Goal: Information Seeking & Learning: Learn about a topic

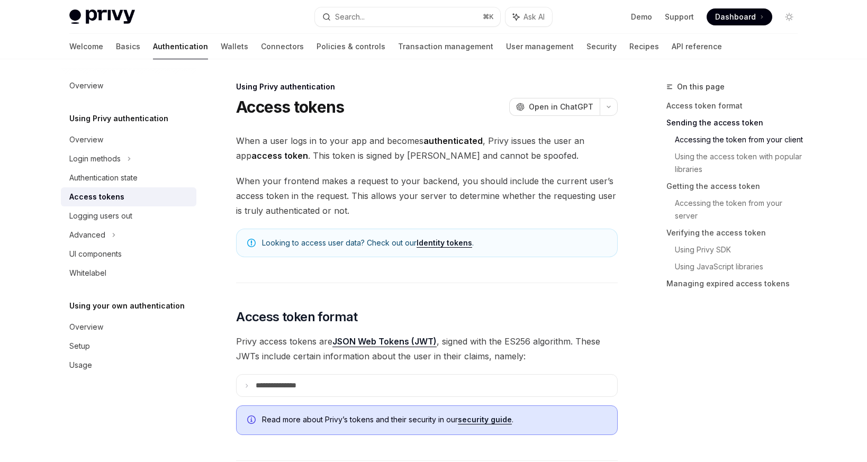
scroll to position [695, 0]
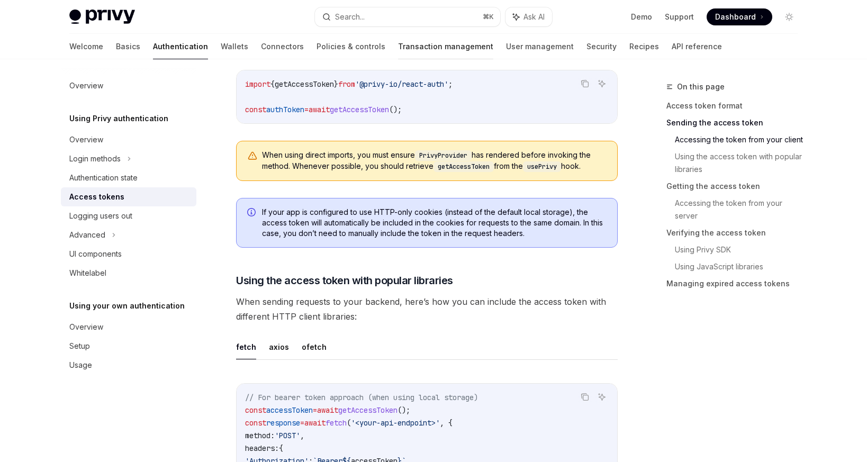
click at [398, 48] on link "Transaction management" at bounding box center [445, 46] width 95 height 25
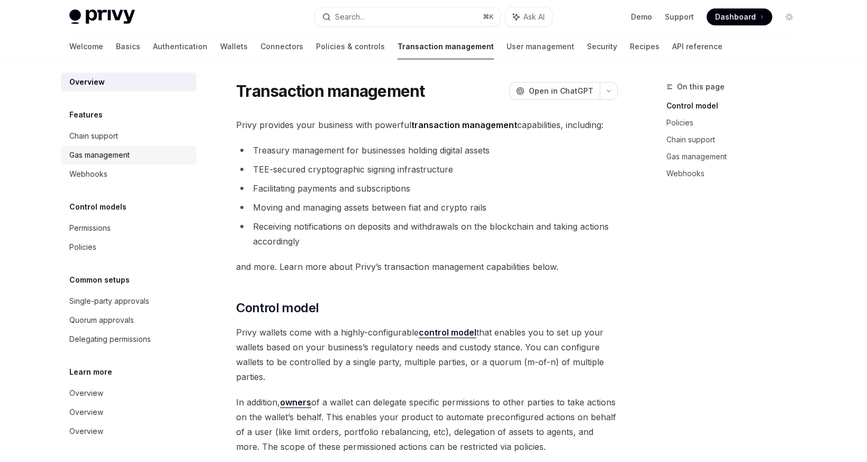
scroll to position [4, 0]
click at [153, 43] on link "Authentication" at bounding box center [180, 46] width 54 height 25
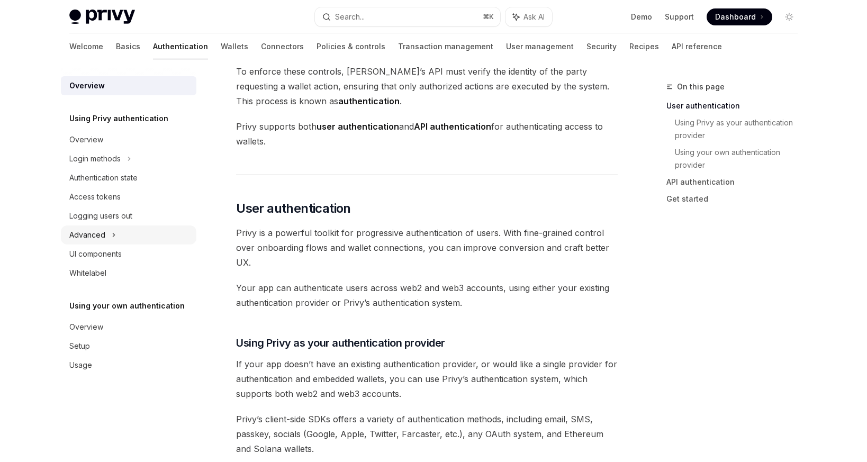
scroll to position [99, 0]
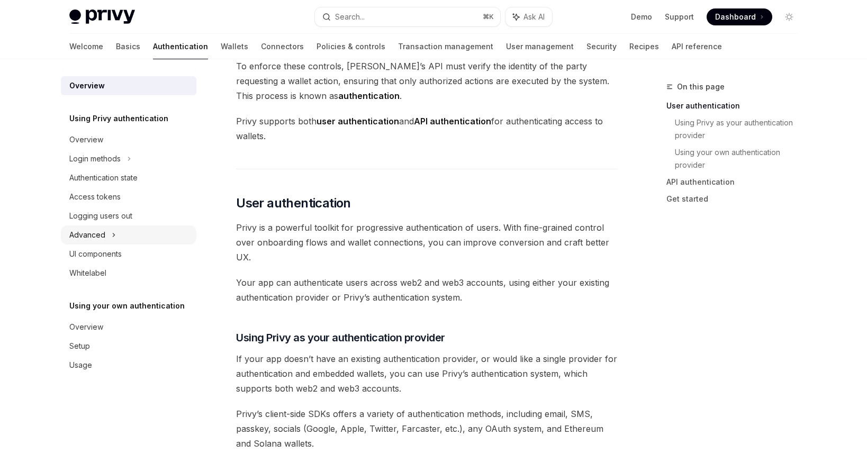
click at [126, 227] on div "Advanced" at bounding box center [128, 234] width 135 height 19
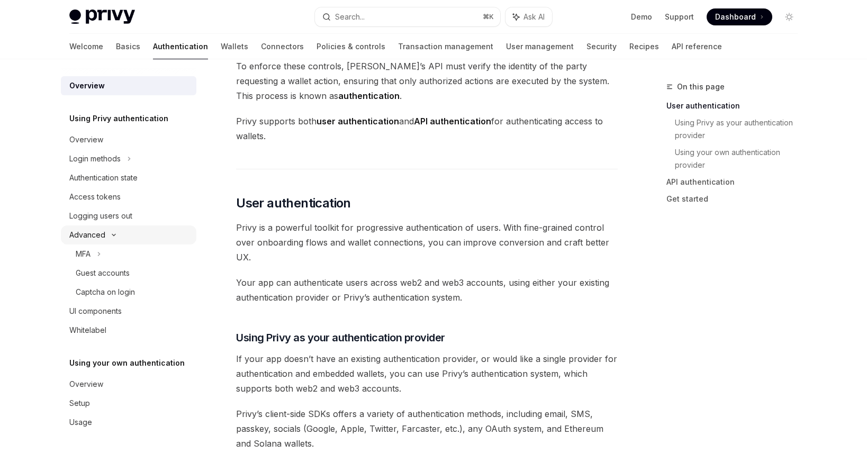
click at [126, 227] on div "Advanced" at bounding box center [128, 234] width 135 height 19
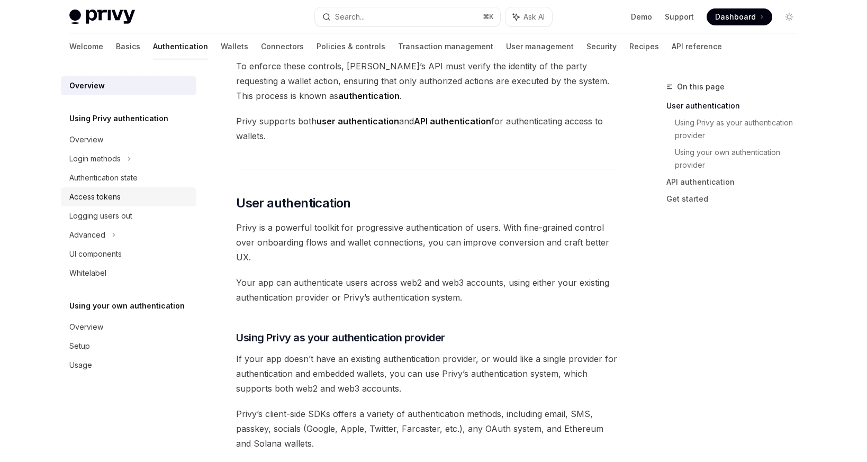
click at [136, 198] on div "Access tokens" at bounding box center [129, 196] width 121 height 13
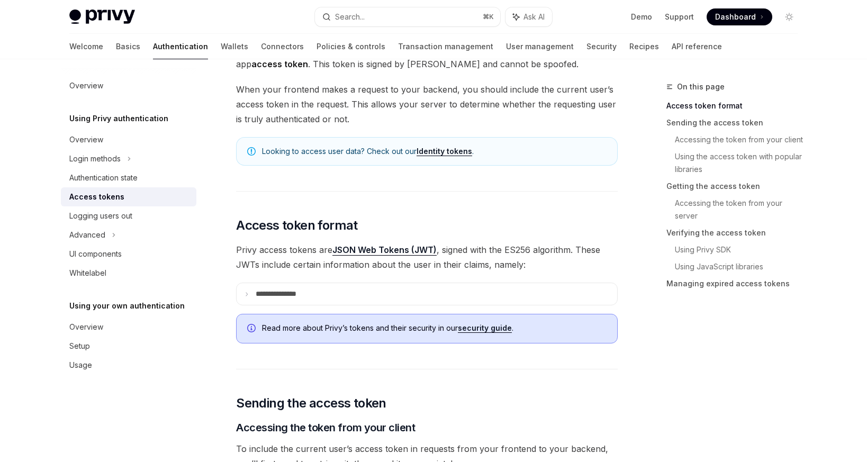
scroll to position [208, 0]
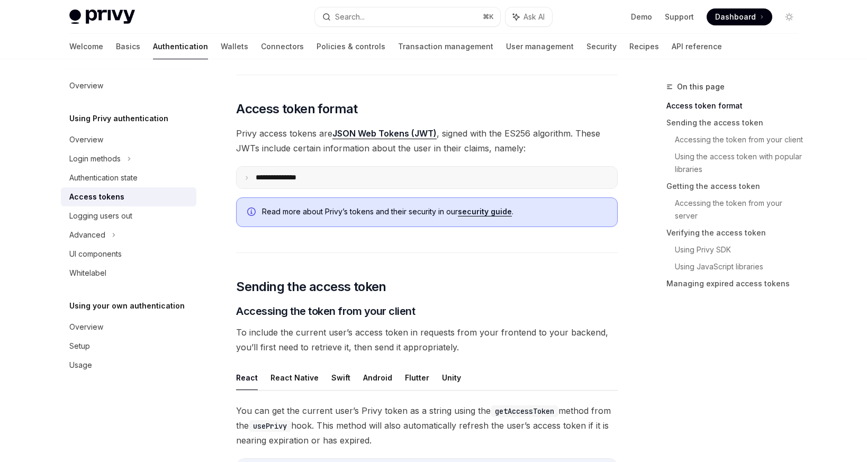
click at [344, 176] on summary "**********" at bounding box center [426, 178] width 380 height 22
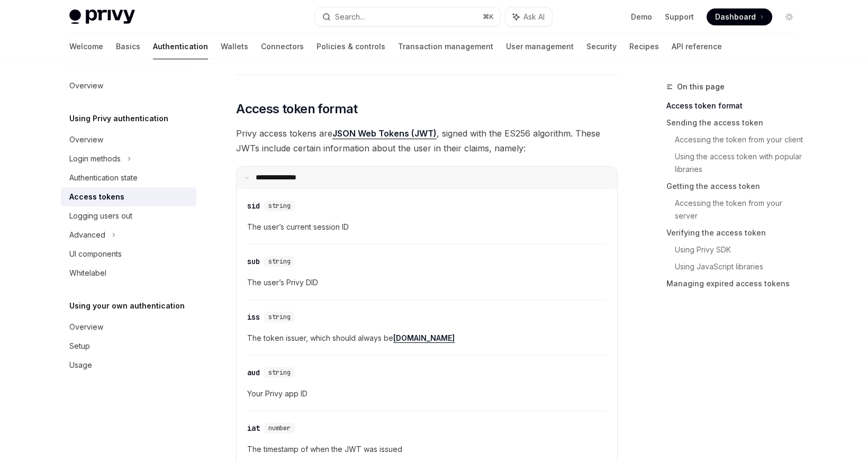
click at [344, 176] on summary "**********" at bounding box center [426, 178] width 380 height 22
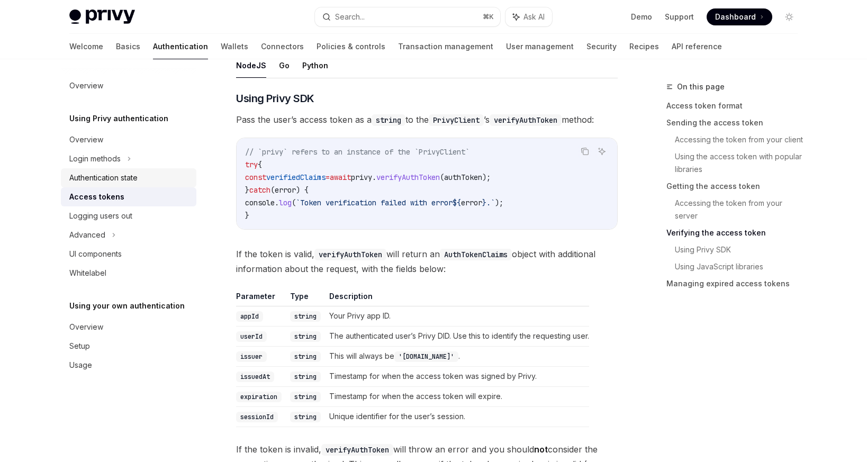
scroll to position [1547, 0]
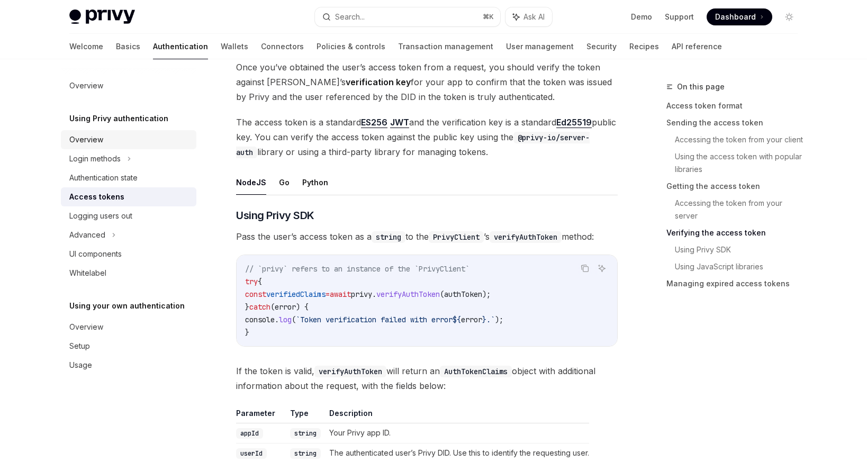
click at [111, 135] on div "Overview" at bounding box center [129, 139] width 121 height 13
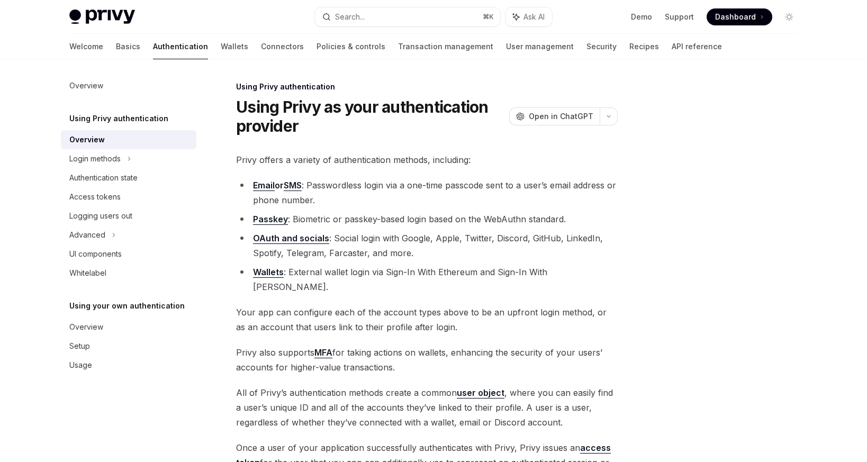
scroll to position [165, 0]
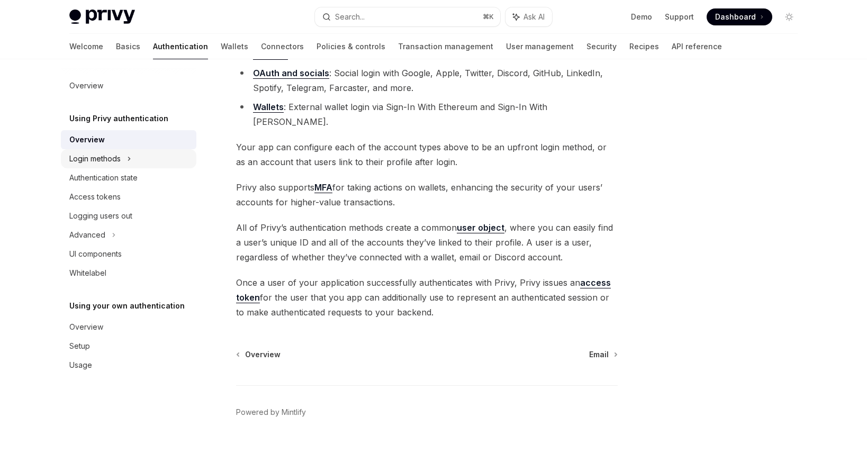
click at [160, 160] on div "Login methods" at bounding box center [128, 158] width 135 height 19
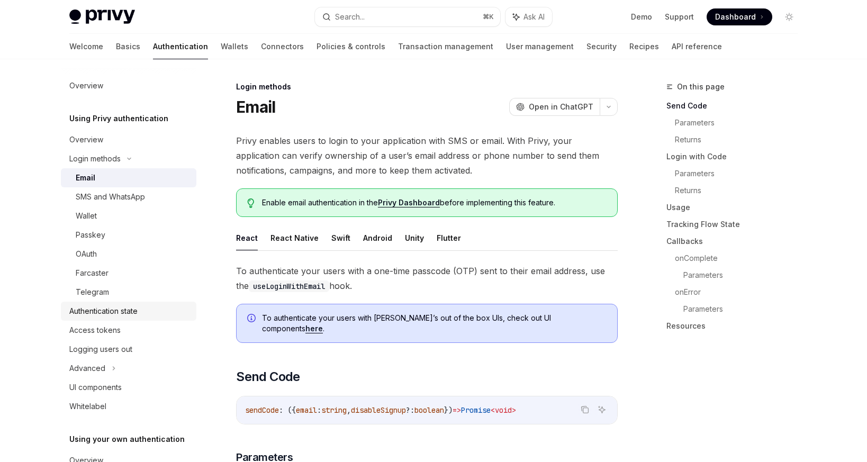
click at [136, 309] on div "Authentication state" at bounding box center [103, 311] width 68 height 13
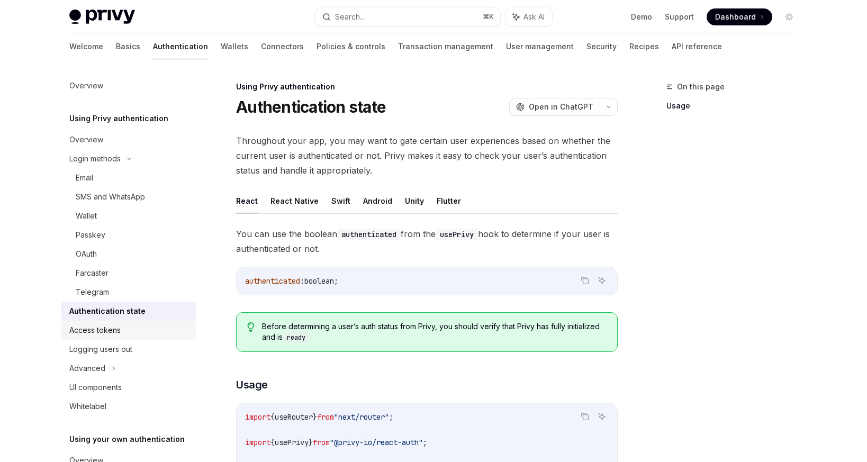
click at [136, 338] on link "Access tokens" at bounding box center [128, 330] width 135 height 19
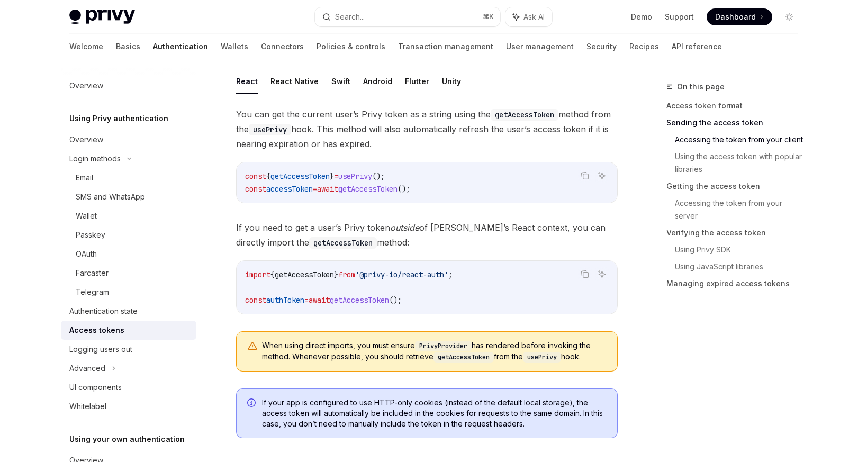
scroll to position [723, 0]
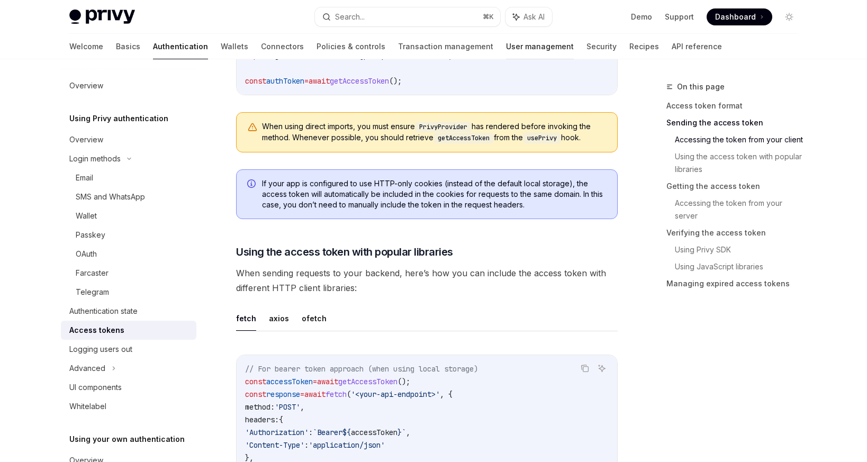
click at [506, 47] on link "User management" at bounding box center [540, 46] width 68 height 25
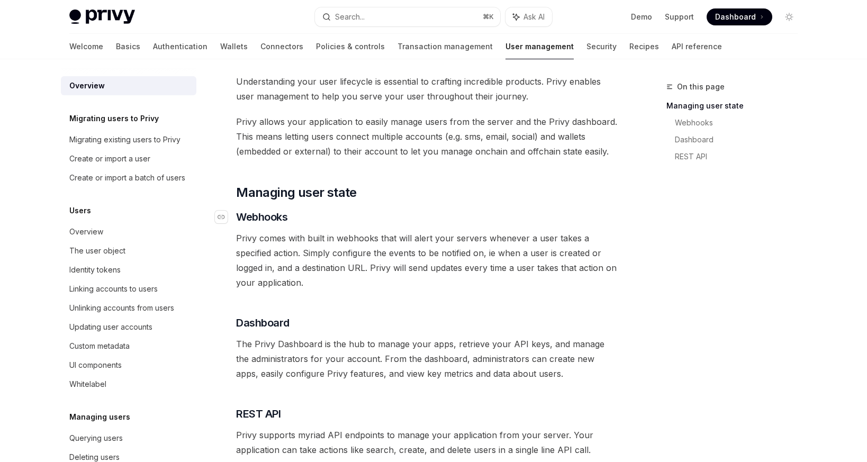
scroll to position [77, 0]
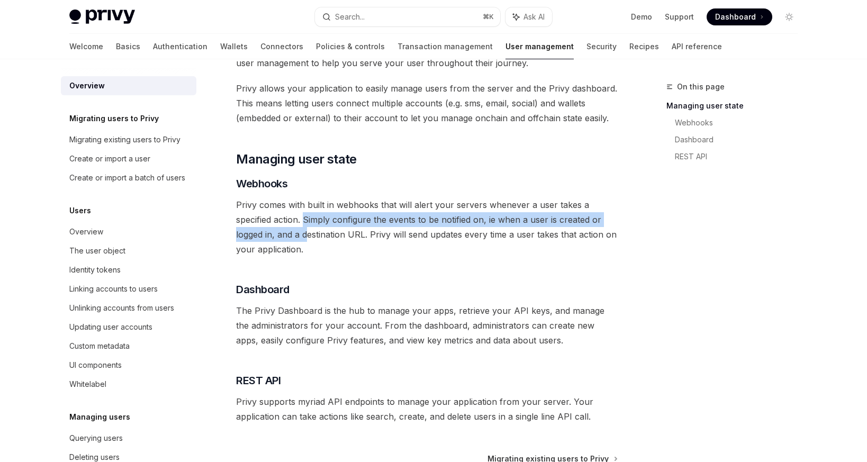
drag, startPoint x: 305, startPoint y: 219, endPoint x: 307, endPoint y: 236, distance: 17.1
click at [307, 235] on span "Privy comes with built in webhooks that will alert your servers whenever a user…" at bounding box center [426, 226] width 381 height 59
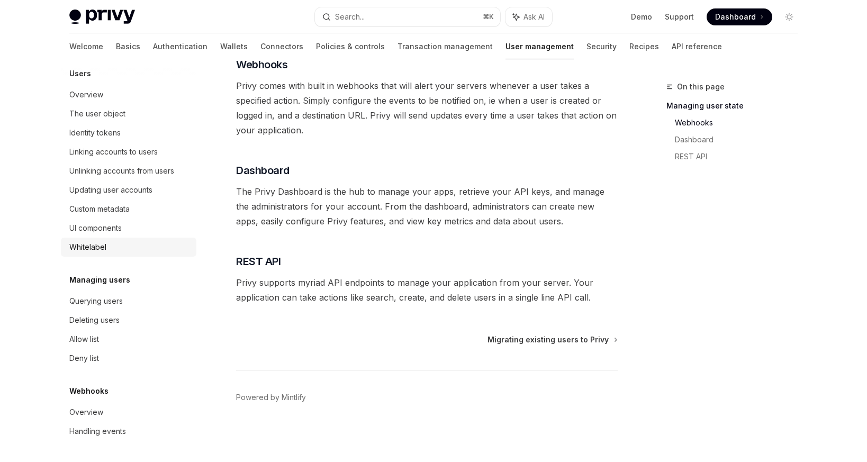
scroll to position [150, 0]
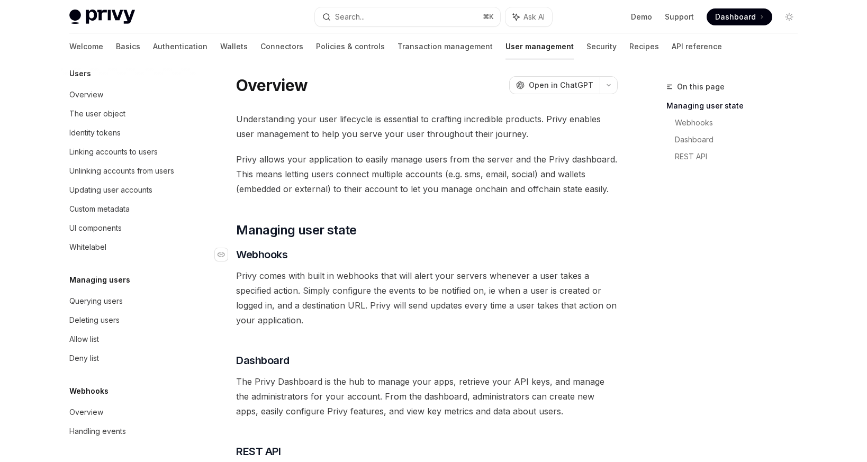
click at [276, 254] on span "Webhooks" at bounding box center [261, 254] width 51 height 15
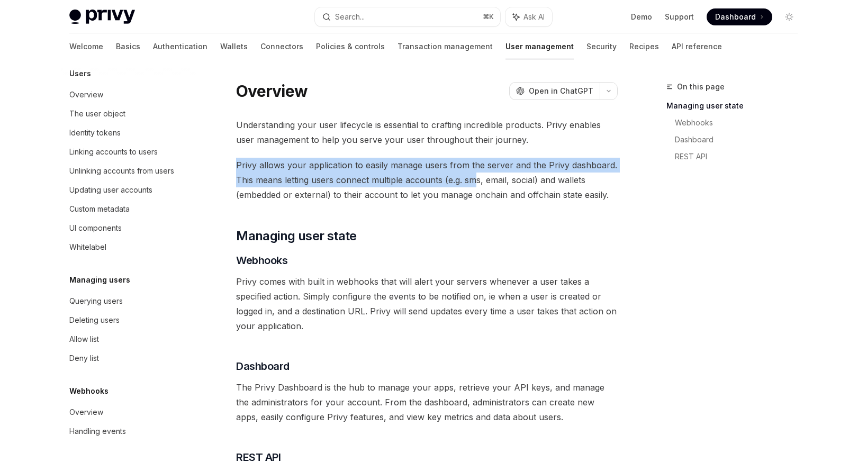
drag, startPoint x: 236, startPoint y: 159, endPoint x: 476, endPoint y: 182, distance: 240.2
click at [476, 182] on span "Privy allows your application to easily manage users from the server and the Pr…" at bounding box center [426, 180] width 381 height 44
drag, startPoint x: 235, startPoint y: 162, endPoint x: 515, endPoint y: 187, distance: 281.0
click at [515, 187] on div "Overview OpenAI Open in ChatGPT OpenAI Open in ChatGPT Understanding your user …" at bounding box center [327, 368] width 584 height 577
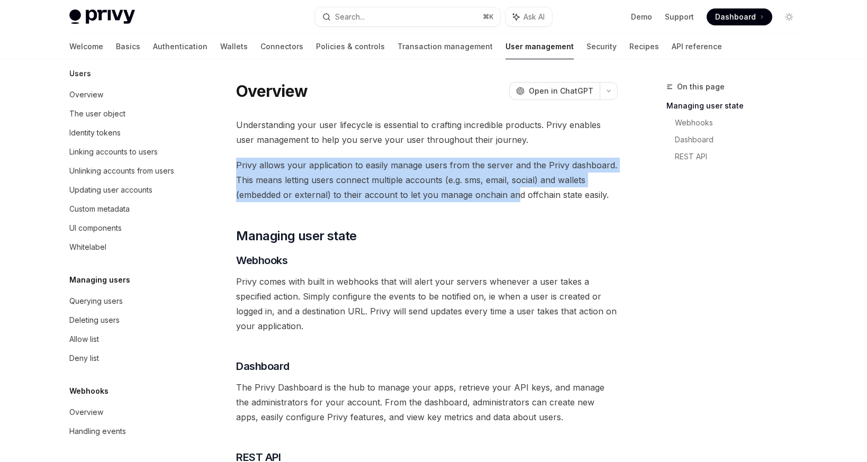
click at [518, 191] on span "Privy allows your application to easily manage users from the server and the Pr…" at bounding box center [426, 180] width 381 height 44
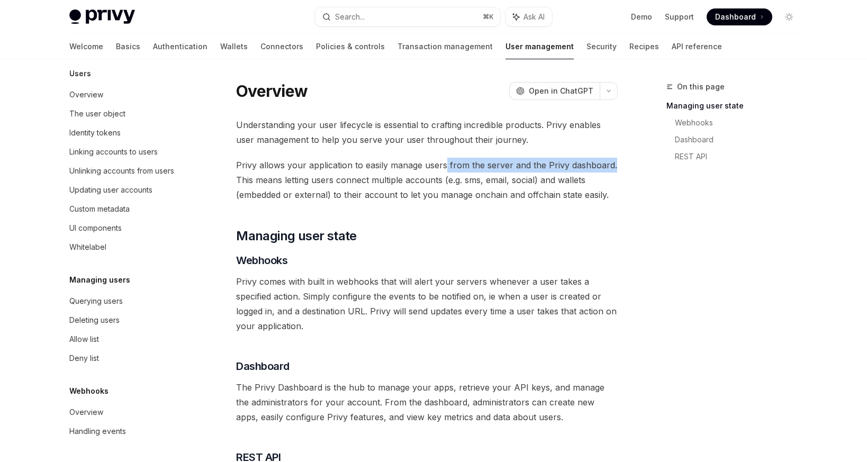
drag, startPoint x: 443, startPoint y: 166, endPoint x: 618, endPoint y: 159, distance: 175.2
click at [618, 159] on div "Overview OpenAI Open in ChatGPT OpenAI Open in ChatGPT Understanding your user …" at bounding box center [327, 368] width 584 height 577
drag, startPoint x: 612, startPoint y: 165, endPoint x: 477, endPoint y: 166, distance: 134.9
click at [477, 166] on span "Privy allows your application to easily manage users from the server and the Pr…" at bounding box center [426, 180] width 381 height 44
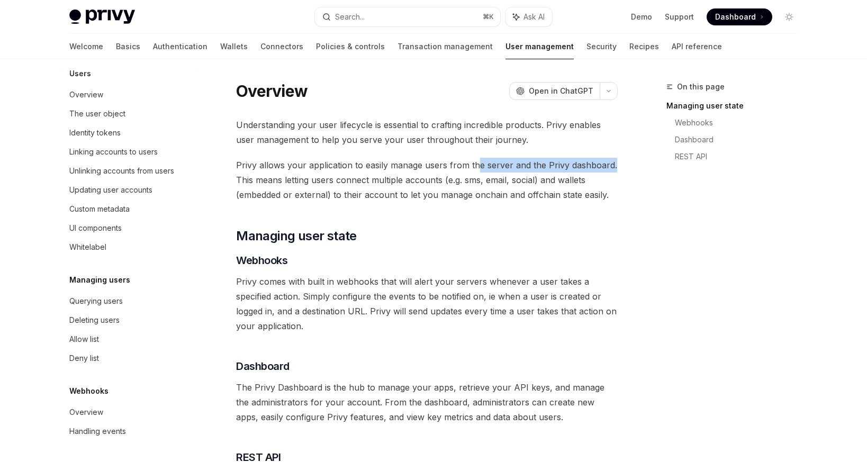
click at [477, 166] on span "Privy allows your application to easily manage users from the server and the Pr…" at bounding box center [426, 180] width 381 height 44
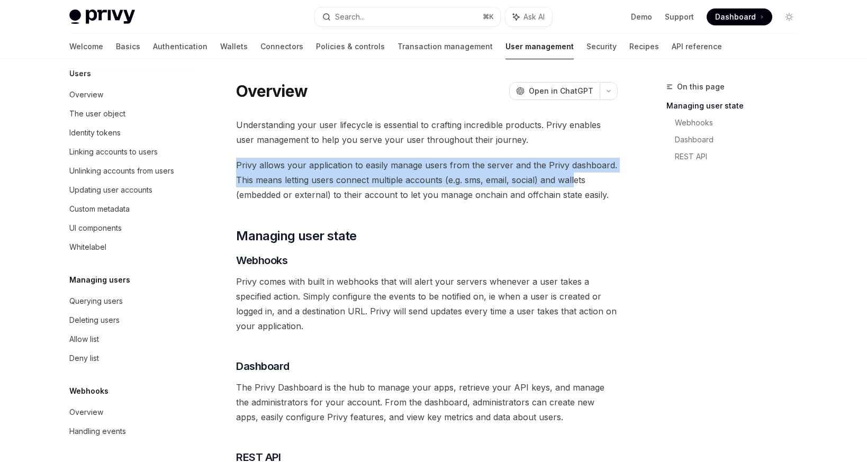
drag, startPoint x: 233, startPoint y: 163, endPoint x: 578, endPoint y: 178, distance: 345.3
click at [578, 178] on div "Overview OpenAI Open in ChatGPT OpenAI Open in ChatGPT Understanding your user …" at bounding box center [327, 368] width 584 height 577
click at [578, 178] on span "Privy allows your application to easily manage users from the server and the Pr…" at bounding box center [426, 180] width 381 height 44
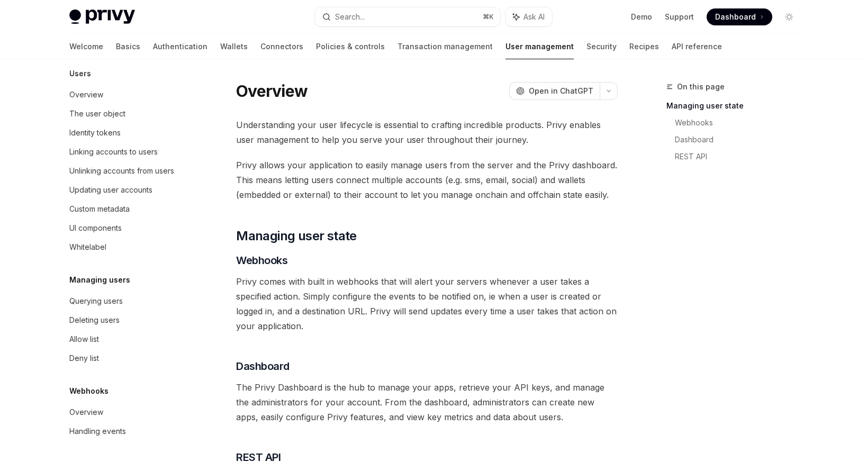
click at [589, 184] on span "Privy allows your application to easily manage users from the server and the Pr…" at bounding box center [426, 180] width 381 height 44
drag, startPoint x: 589, startPoint y: 184, endPoint x: 376, endPoint y: 182, distance: 213.2
click at [376, 182] on span "Privy allows your application to easily manage users from the server and the Pr…" at bounding box center [426, 180] width 381 height 44
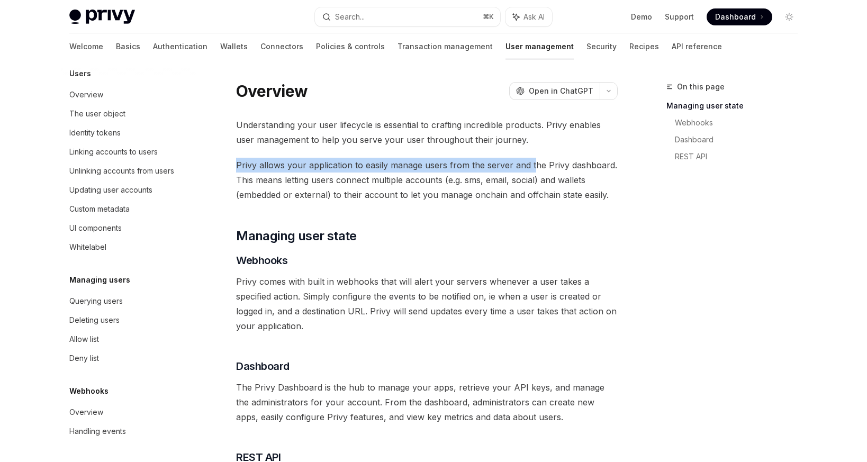
drag, startPoint x: 233, startPoint y: 161, endPoint x: 533, endPoint y: 167, distance: 300.0
click at [533, 167] on div "Overview OpenAI Open in ChatGPT OpenAI Open in ChatGPT Understanding your user …" at bounding box center [327, 368] width 584 height 577
click at [533, 167] on span "Privy allows your application to easily manage users from the server and the Pr…" at bounding box center [426, 180] width 381 height 44
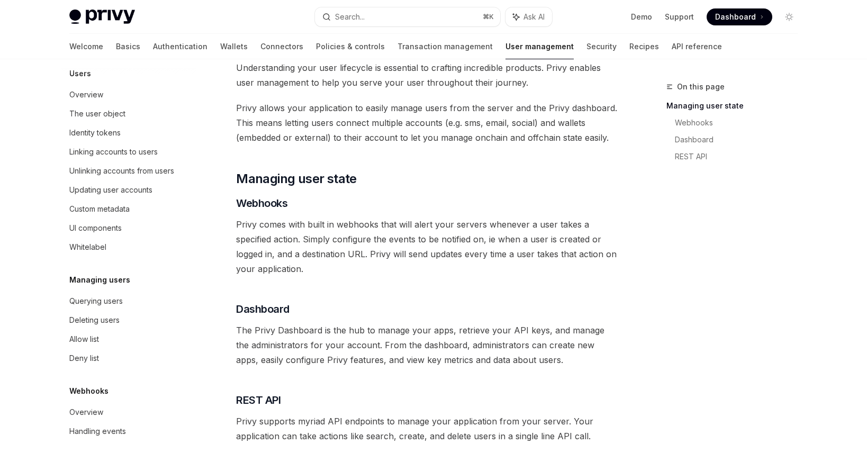
scroll to position [60, 0]
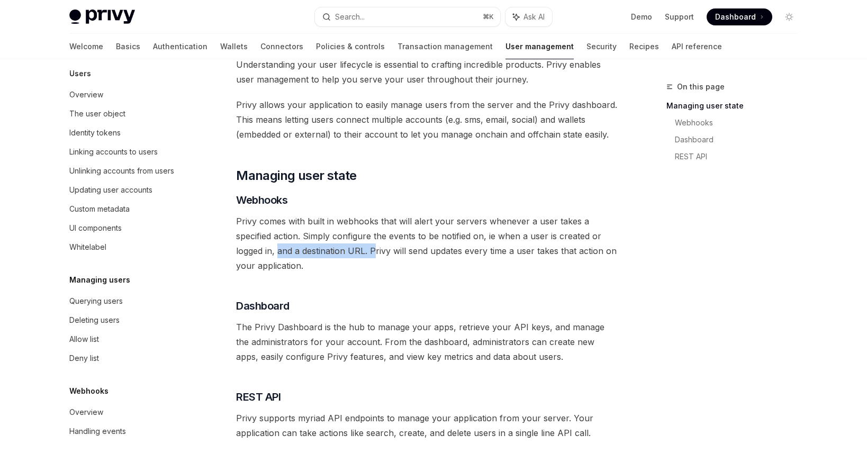
drag, startPoint x: 279, startPoint y: 253, endPoint x: 374, endPoint y: 252, distance: 95.2
click at [374, 252] on span "Privy comes with built in webhooks that will alert your servers whenever a user…" at bounding box center [426, 243] width 381 height 59
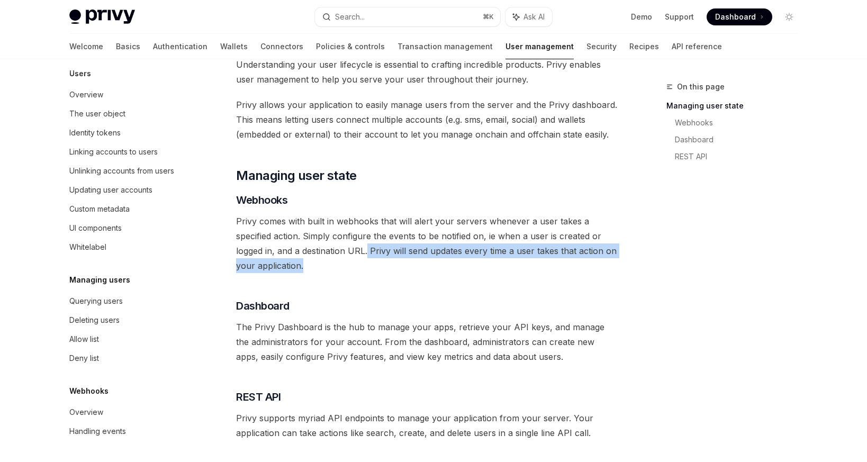
drag, startPoint x: 369, startPoint y: 249, endPoint x: 386, endPoint y: 259, distance: 19.7
click at [386, 259] on span "Privy comes with built in webhooks that will alert your servers whenever a user…" at bounding box center [426, 243] width 381 height 59
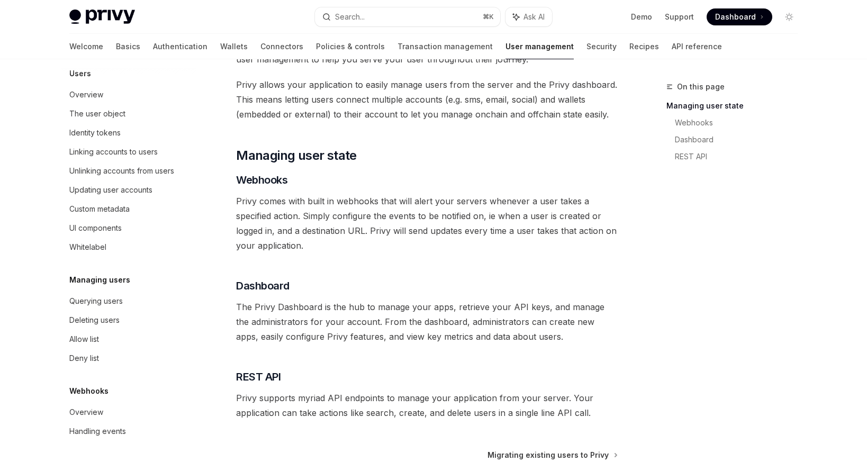
scroll to position [116, 0]
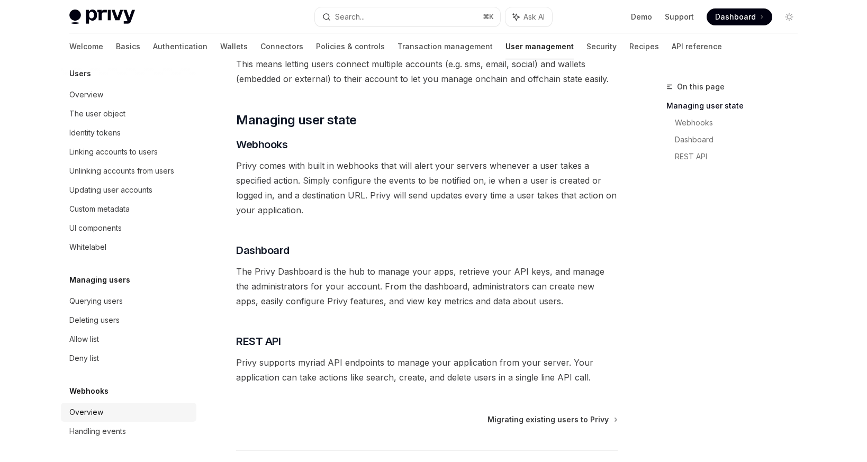
click at [115, 408] on div "Overview" at bounding box center [129, 412] width 121 height 13
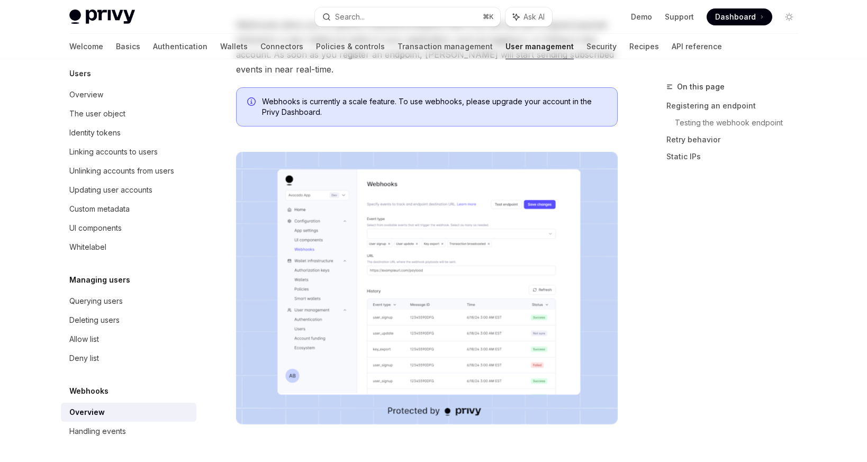
type textarea "*"
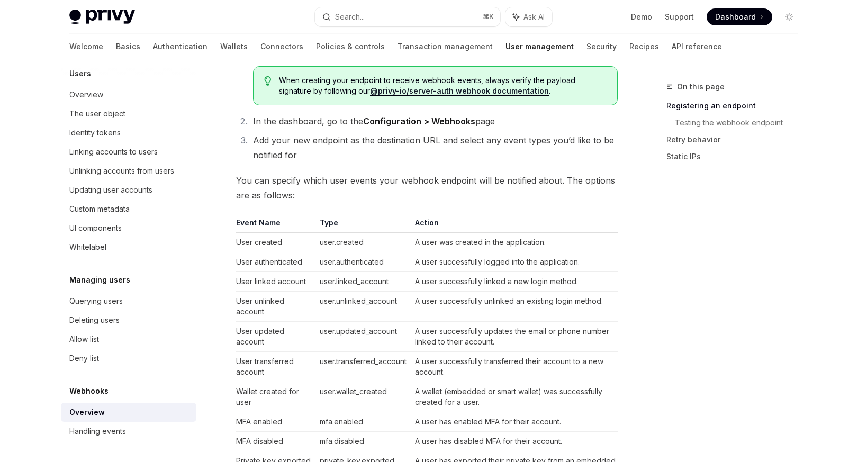
scroll to position [573, 0]
